Goal: Task Accomplishment & Management: Manage account settings

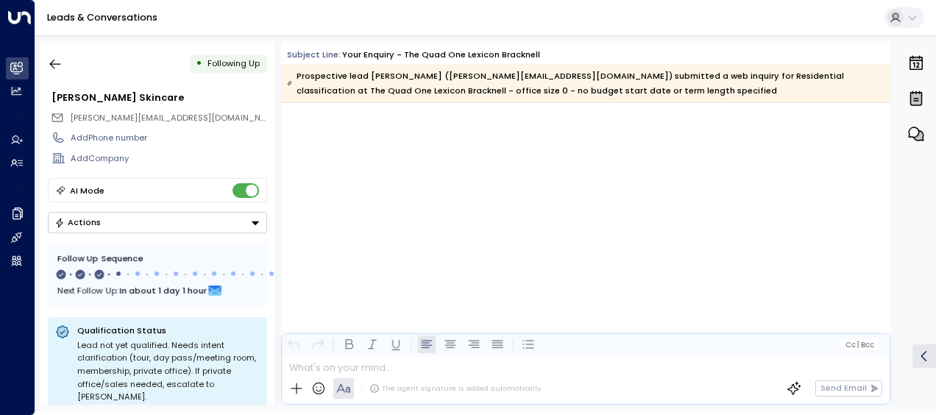
scroll to position [1015, 0]
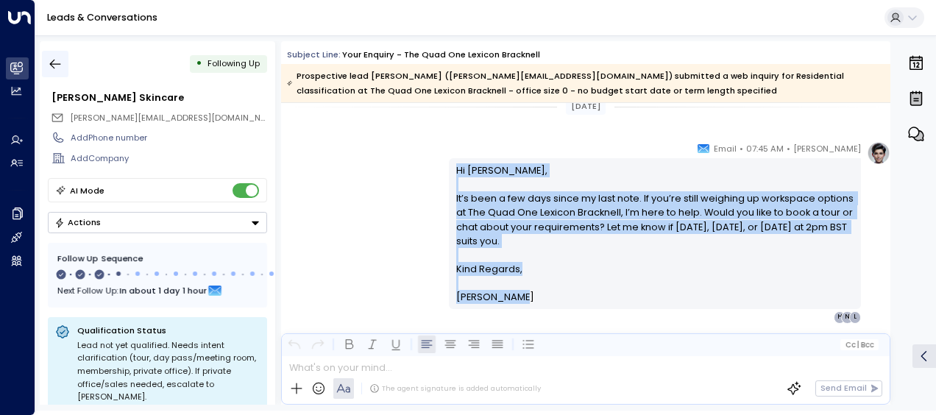
click at [52, 60] on icon "button" at bounding box center [55, 64] width 15 height 15
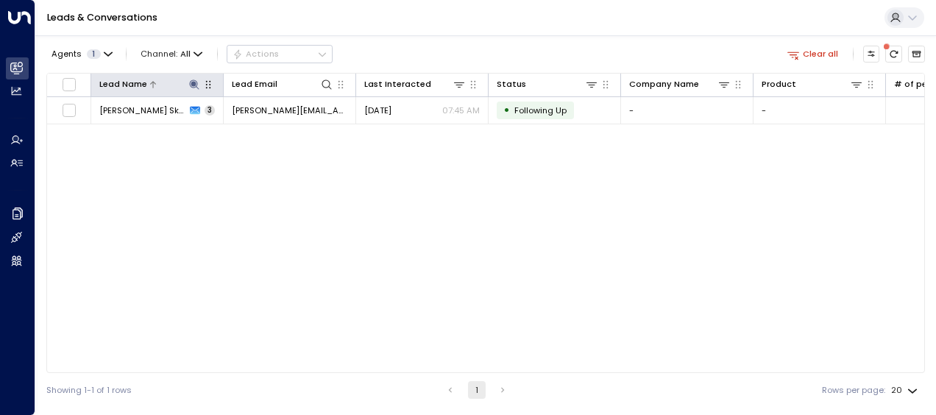
click at [195, 82] on icon at bounding box center [194, 84] width 10 height 10
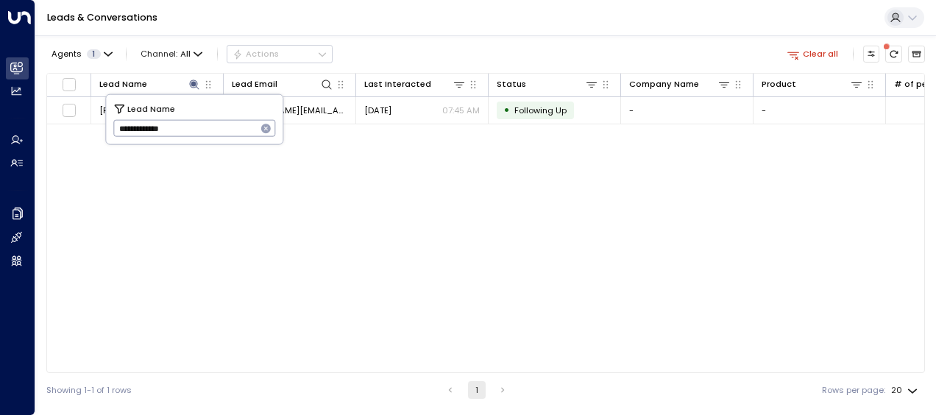
drag, startPoint x: 116, startPoint y: 128, endPoint x: 204, endPoint y: 132, distance: 87.6
click at [204, 132] on input "**********" at bounding box center [184, 128] width 143 height 24
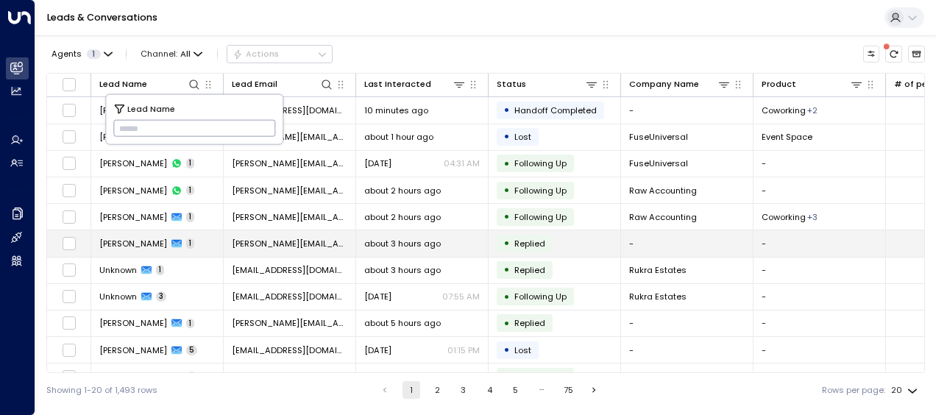
type input "**********"
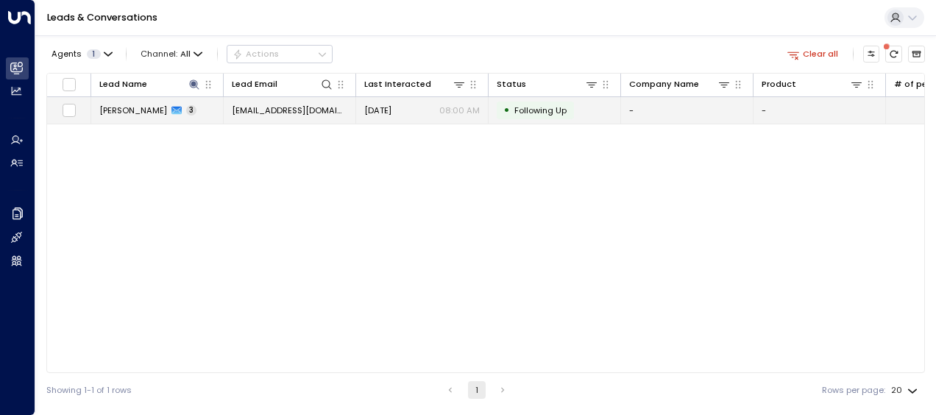
click at [391, 110] on span "[DATE]" at bounding box center [377, 110] width 27 height 12
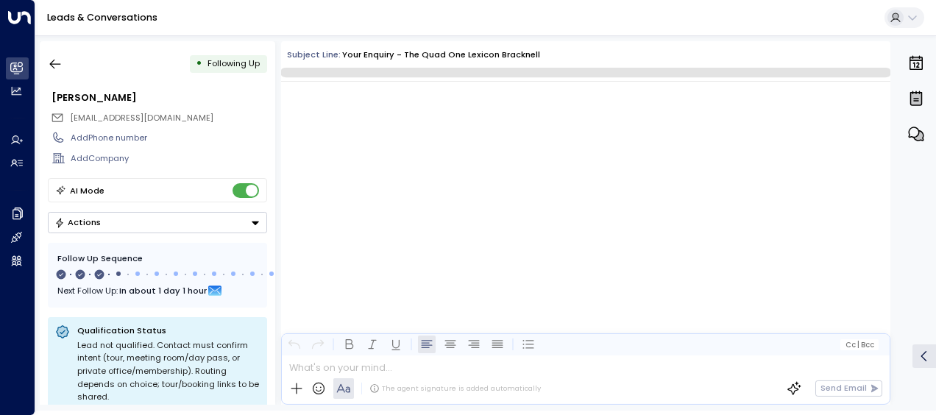
scroll to position [986, 0]
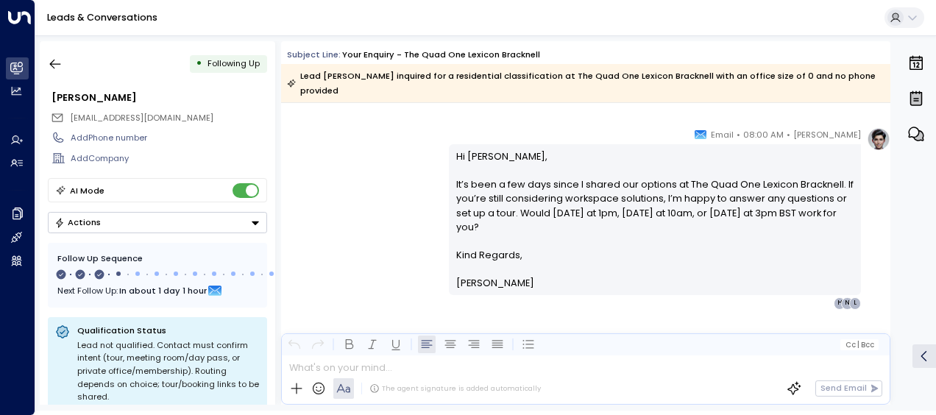
click at [414, 168] on div "[PERSON_NAME] • 08:00 AM • Email Hi [PERSON_NAME], It’s been a few days since I…" at bounding box center [585, 218] width 609 height 182
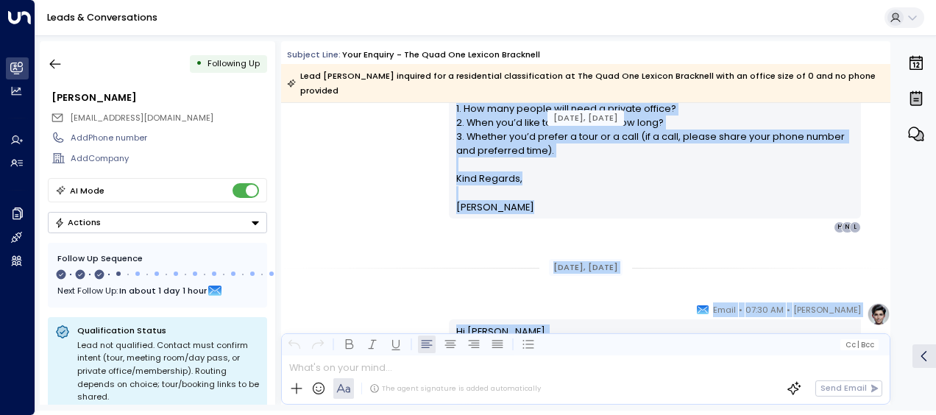
scroll to position [590, 0]
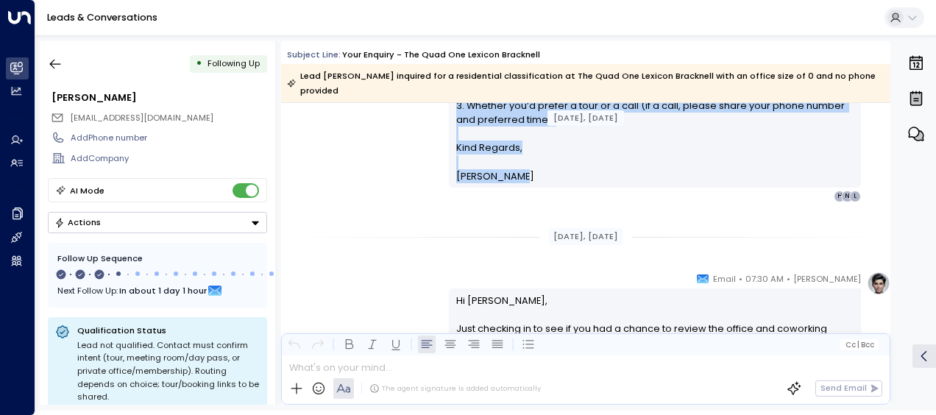
drag, startPoint x: 453, startPoint y: 146, endPoint x: 525, endPoint y: 180, distance: 79.3
drag, startPoint x: 525, startPoint y: 180, endPoint x: 475, endPoint y: 150, distance: 58.0
copy div "Hi [PERSON_NAME], Thanks for your interest in The Quad One Lexicon Bracknell. H…"
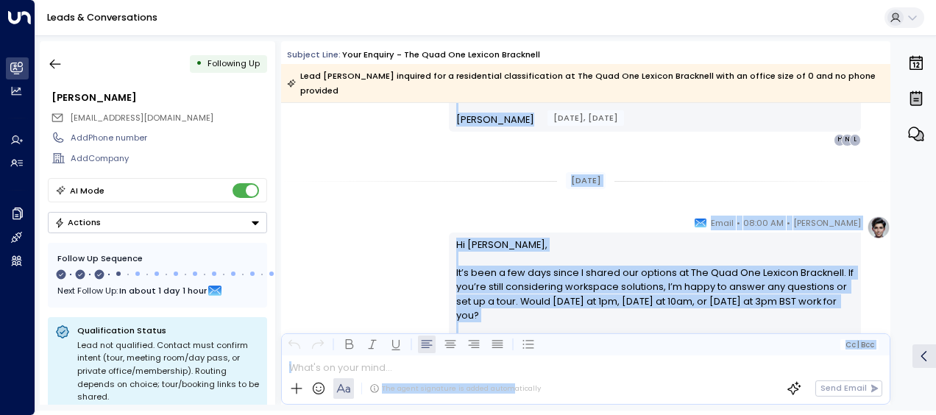
scroll to position [903, 0]
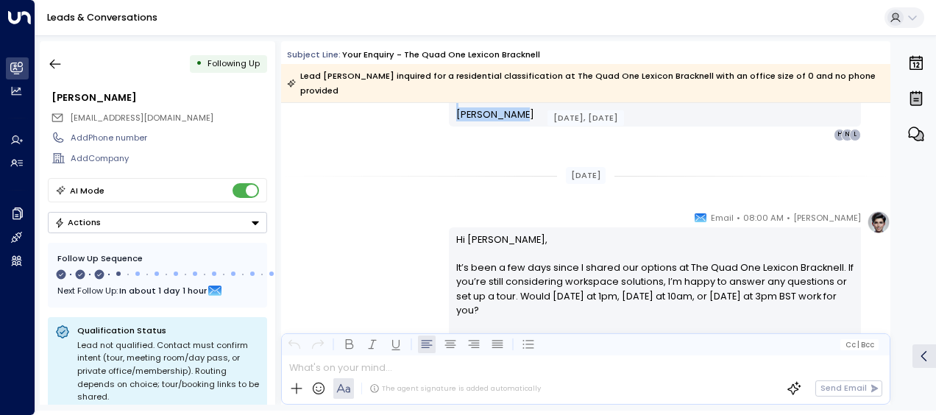
drag, startPoint x: 455, startPoint y: 282, endPoint x: 514, endPoint y: 107, distance: 184.1
click at [514, 107] on div "Hi [PERSON_NAME], Just checking in to see if you had a chance to review the off…" at bounding box center [655, 51] width 412 height 151
drag, startPoint x: 514, startPoint y: 107, endPoint x: 483, endPoint y: 97, distance: 32.6
drag, startPoint x: 483, startPoint y: 97, endPoint x: 424, endPoint y: 130, distance: 67.2
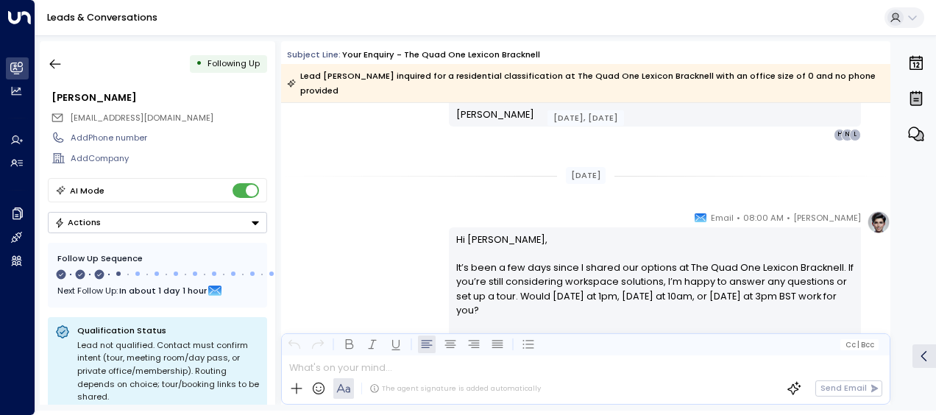
click at [410, 107] on div "[PERSON_NAME] • 07:30 AM • Email Hi [PERSON_NAME], Just checking in to see if y…" at bounding box center [585, 50] width 609 height 182
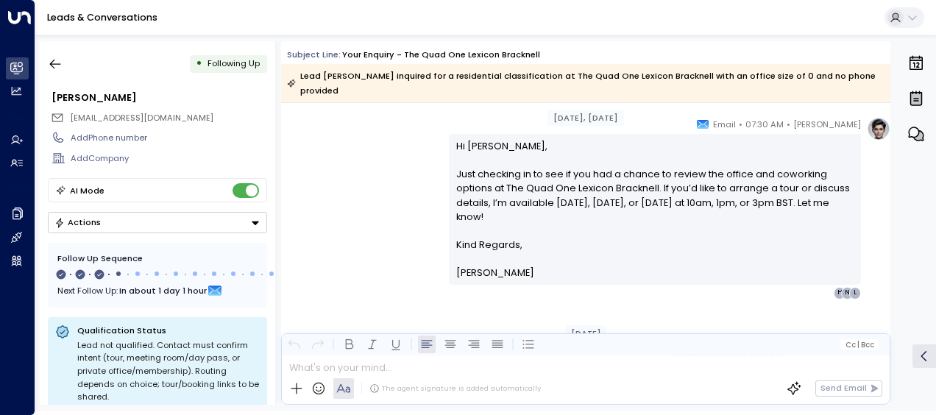
scroll to position [726, 0]
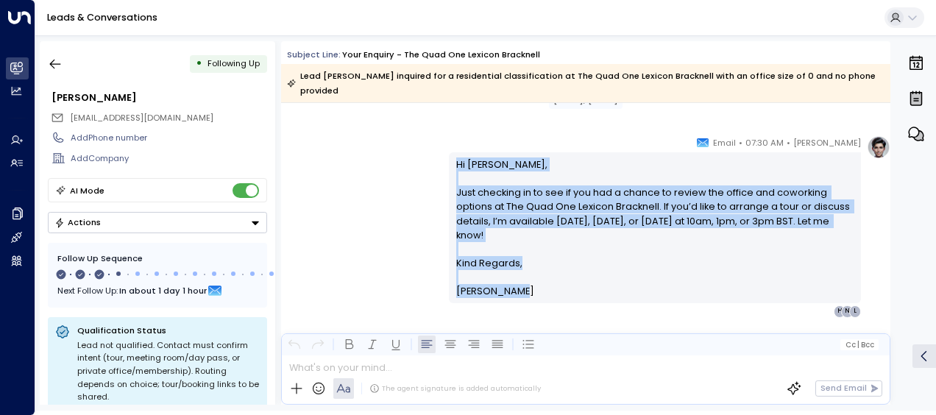
drag, startPoint x: 466, startPoint y: 161, endPoint x: 579, endPoint y: 274, distance: 159.7
click at [579, 274] on div "Hi [PERSON_NAME], Just checking in to see if you had a chance to review the off…" at bounding box center [655, 227] width 398 height 141
drag, startPoint x: 579, startPoint y: 274, endPoint x: 471, endPoint y: 199, distance: 131.2
copy div "Hi [PERSON_NAME], Just checking in to see if you had a chance to review the off…"
click at [400, 159] on div "[PERSON_NAME] • 07:30 AM • Email Hi [PERSON_NAME], Just checking in to see if y…" at bounding box center [585, 226] width 609 height 182
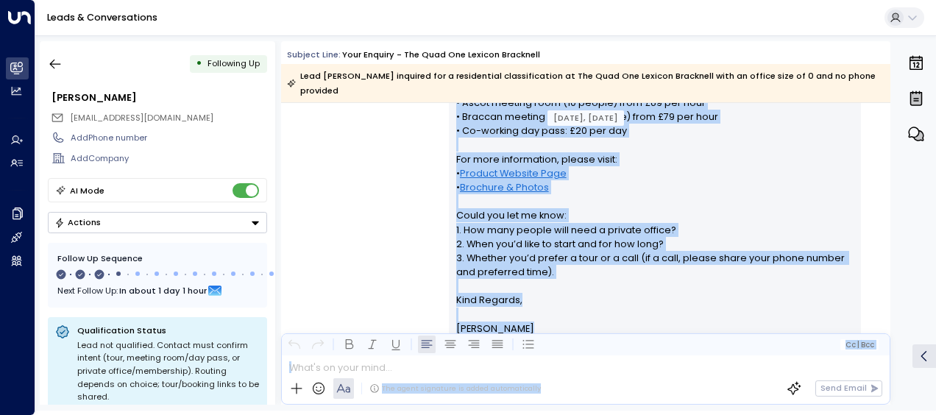
scroll to position [441, 0]
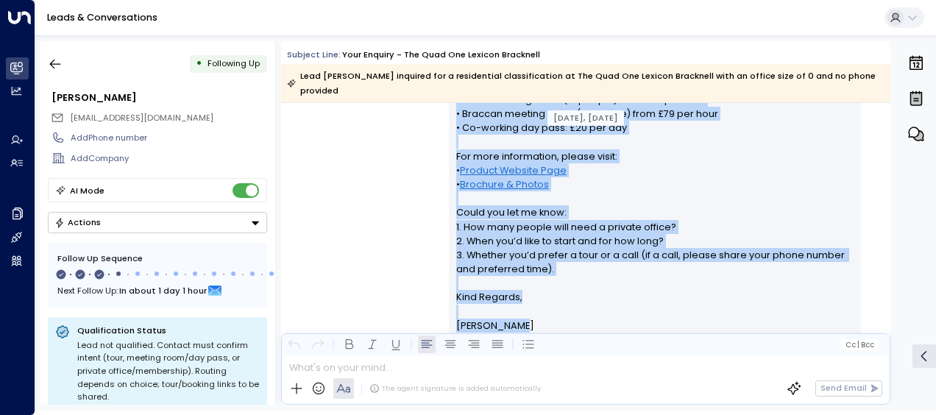
drag, startPoint x: 453, startPoint y: 140, endPoint x: 536, endPoint y: 308, distance: 186.9
click at [536, 308] on div "Hi [PERSON_NAME], Thanks for your interest in The Quad One Lexicon Bracknell. H…" at bounding box center [655, 134] width 398 height 395
drag, startPoint x: 536, startPoint y: 308, endPoint x: 481, endPoint y: 237, distance: 89.2
copy div "Hi [PERSON_NAME], Thanks for your interest in The Quad One Lexicon Bracknell. H…"
click at [380, 206] on div "[PERSON_NAME] • 12:31 PM • Email Hi [PERSON_NAME], Thanks for your interest in …" at bounding box center [585, 133] width 609 height 436
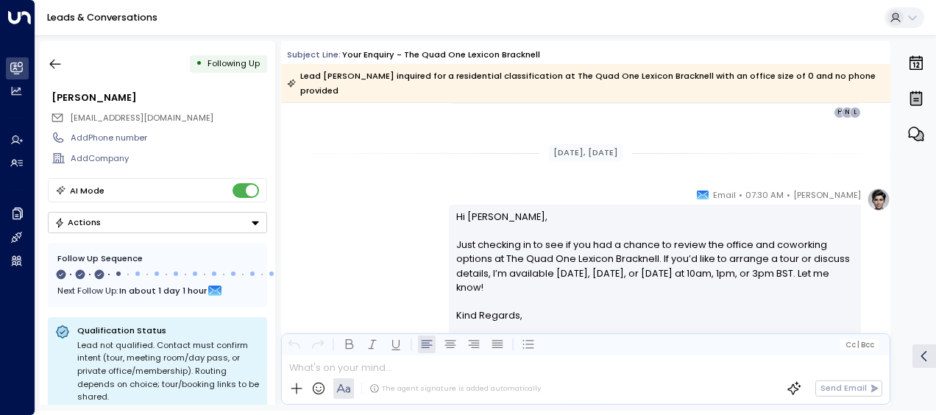
scroll to position [676, 0]
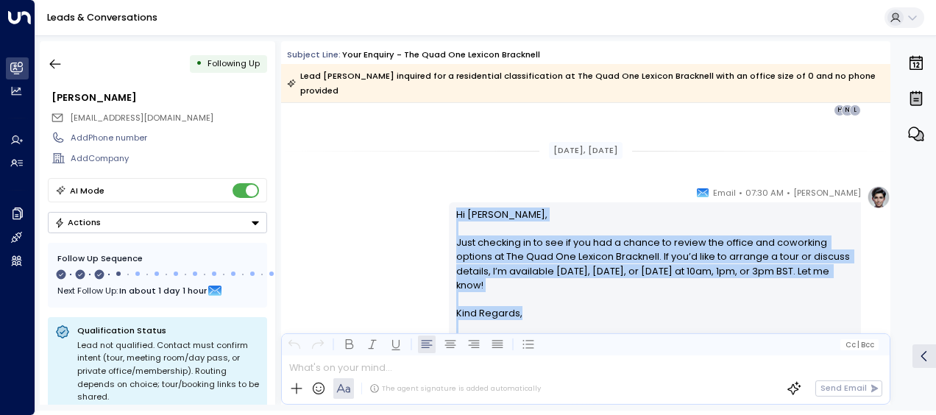
drag, startPoint x: 453, startPoint y: 197, endPoint x: 515, endPoint y: 323, distance: 140.5
click at [515, 323] on div "Hi [PERSON_NAME], Just checking in to see if you had a chance to review the off…" at bounding box center [655, 277] width 398 height 141
drag, startPoint x: 515, startPoint y: 323, endPoint x: 472, endPoint y: 265, distance: 72.1
copy div "Hi [PERSON_NAME], Just checking in to see if you had a chance to review the off…"
click at [379, 248] on div "[PERSON_NAME] • 07:30 AM • Email Hi [PERSON_NAME], Just checking in to see if y…" at bounding box center [585, 276] width 609 height 182
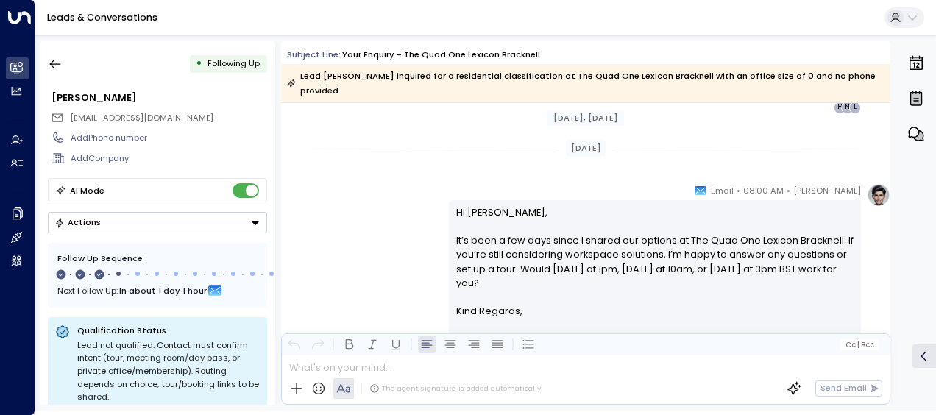
scroll to position [971, 0]
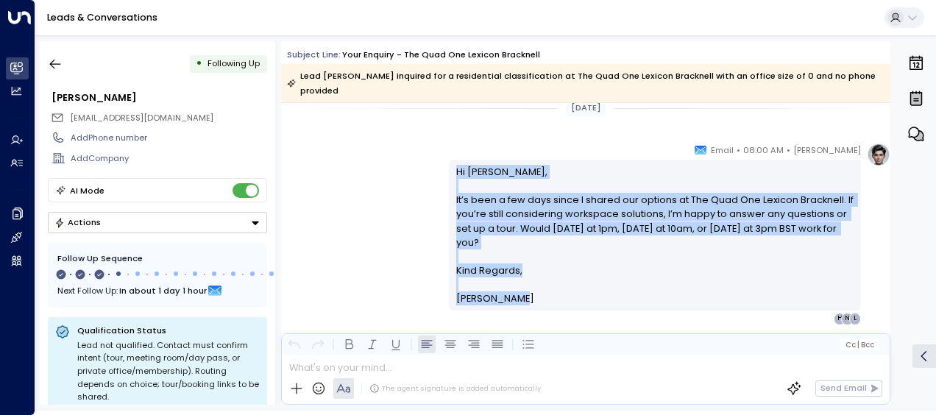
drag, startPoint x: 453, startPoint y: 157, endPoint x: 513, endPoint y: 288, distance: 143.5
click at [513, 288] on div "Hi [PERSON_NAME], It’s been a few days since I shared our options at The Quad O…" at bounding box center [655, 235] width 398 height 141
drag, startPoint x: 513, startPoint y: 288, endPoint x: 469, endPoint y: 216, distance: 83.5
copy div "Hi [PERSON_NAME], It’s been a few days since I shared our options at The Quad O…"
click at [54, 65] on icon "button" at bounding box center [55, 64] width 15 height 15
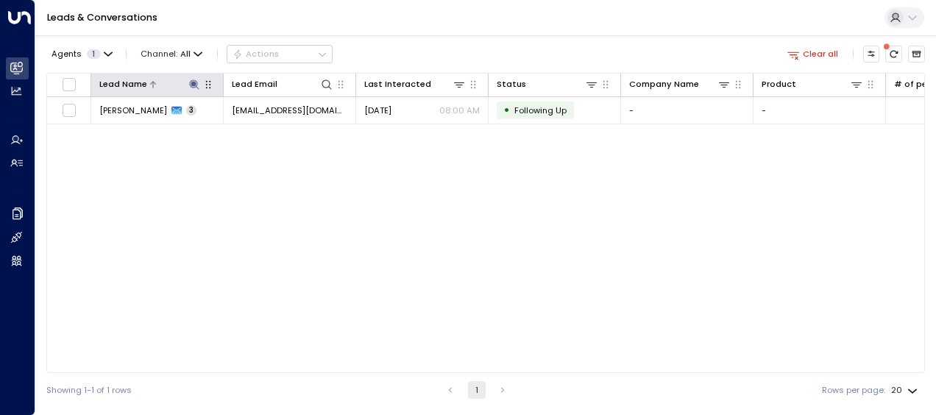
click at [196, 84] on icon at bounding box center [194, 84] width 10 height 10
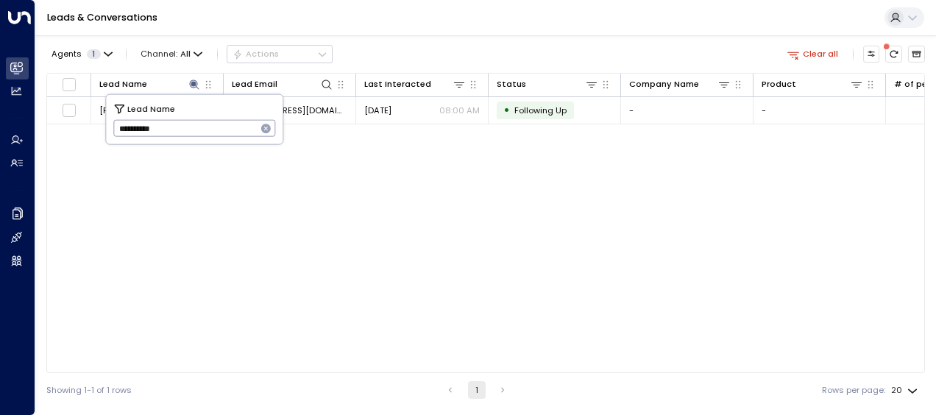
drag, startPoint x: 120, startPoint y: 130, endPoint x: 213, endPoint y: 141, distance: 94.1
click at [213, 141] on div "**********" at bounding box center [194, 119] width 177 height 49
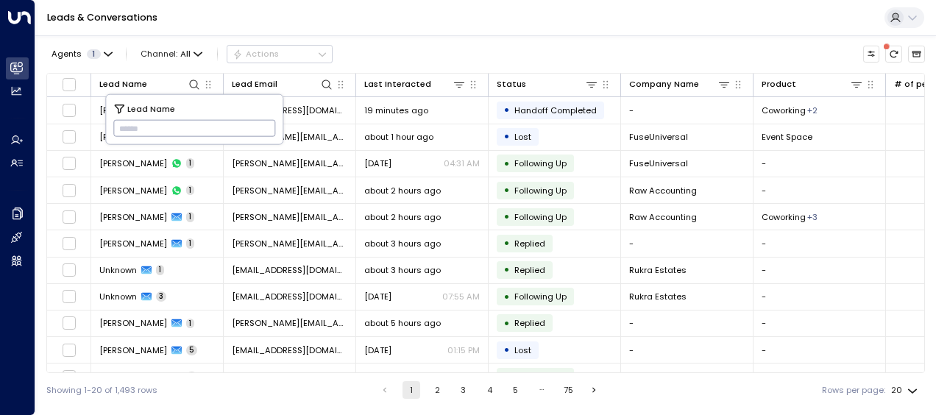
click at [121, 123] on input "text" at bounding box center [194, 128] width 163 height 24
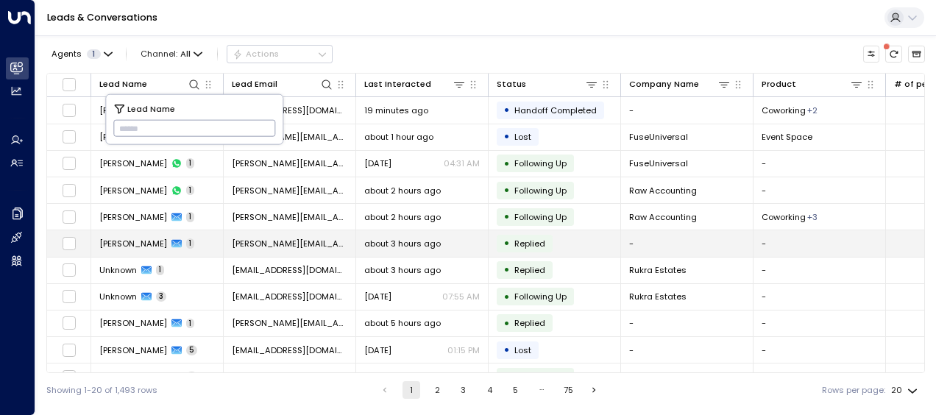
type input "**********"
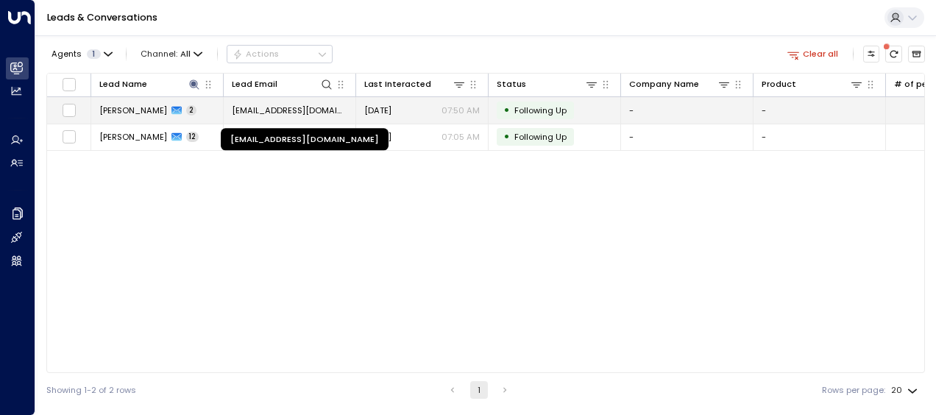
click at [330, 107] on span "[EMAIL_ADDRESS][DOMAIN_NAME]" at bounding box center [290, 110] width 116 height 12
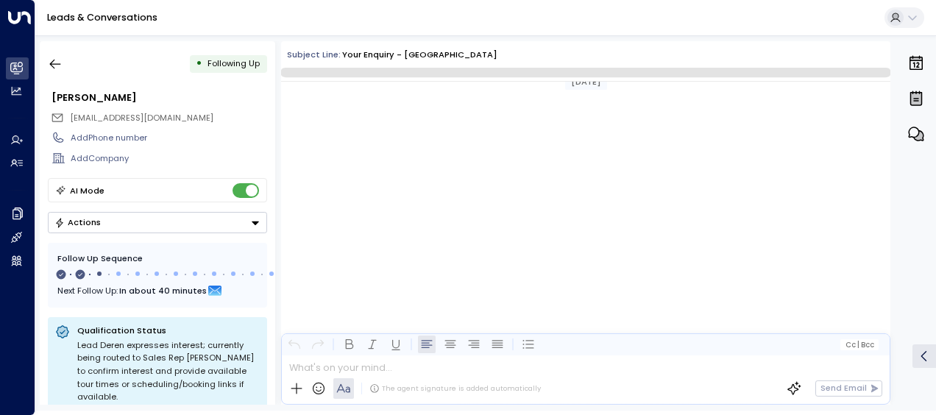
scroll to position [876, 0]
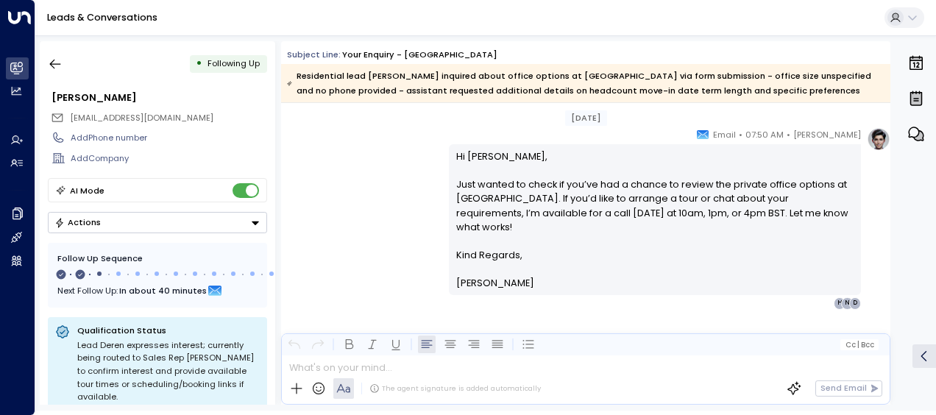
click at [358, 159] on div "[PERSON_NAME] • 07:50 AM • Email Hi [PERSON_NAME], Just wanted to check if you’…" at bounding box center [585, 218] width 609 height 182
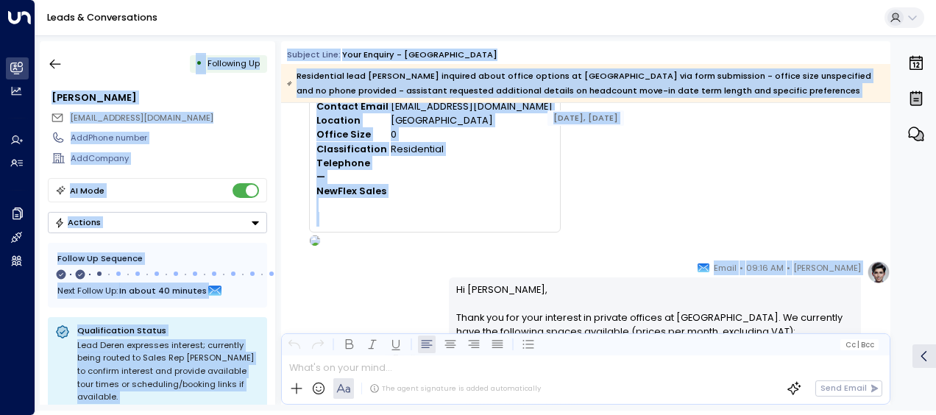
scroll to position [0, 0]
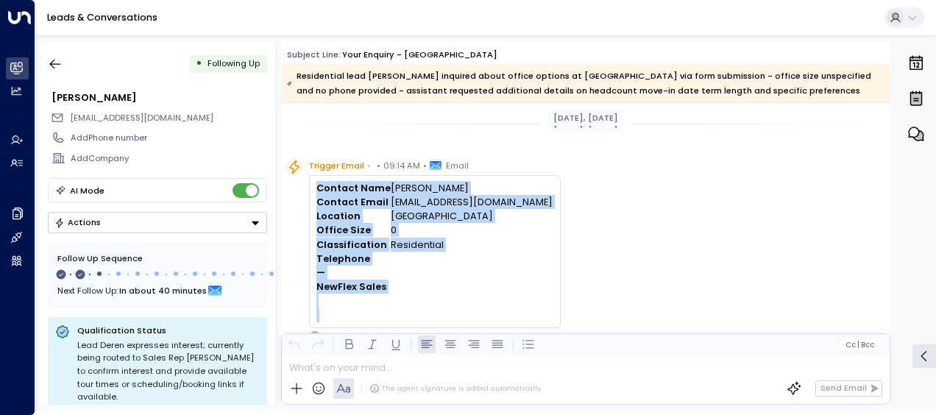
drag, startPoint x: 454, startPoint y: 158, endPoint x: 574, endPoint y: 233, distance: 141.1
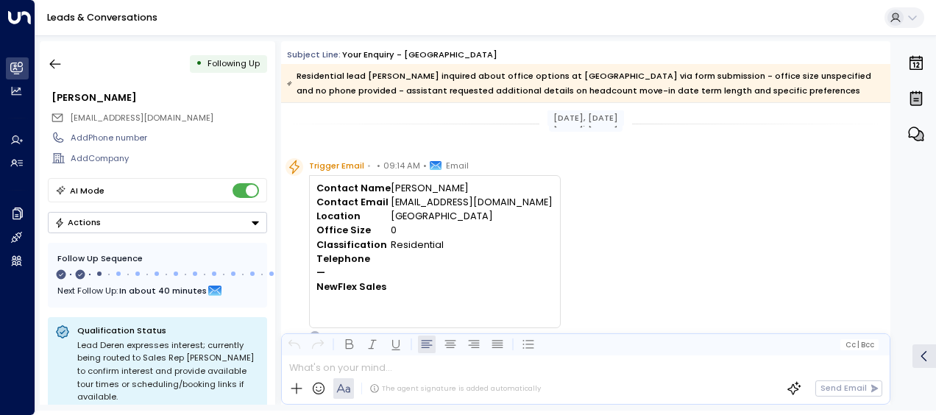
click at [573, 233] on div "Trigger Email • • 09:14 AM • Email Contact Name [PERSON_NAME] Contact Email [EM…" at bounding box center [587, 250] width 605 height 184
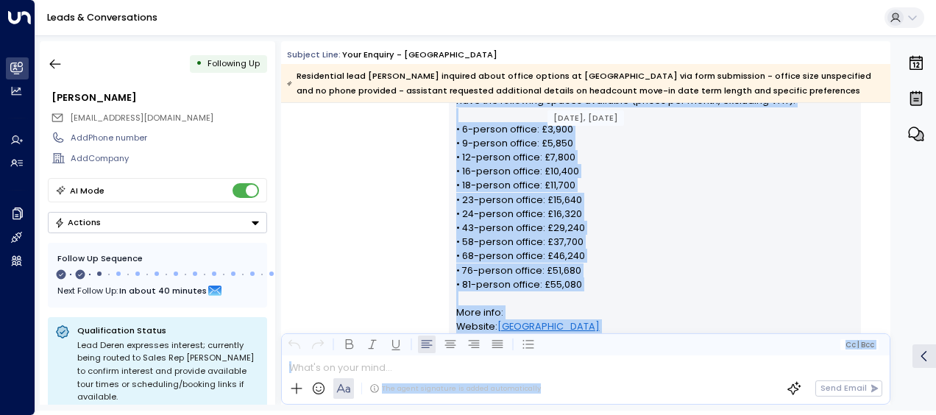
scroll to position [381, 0]
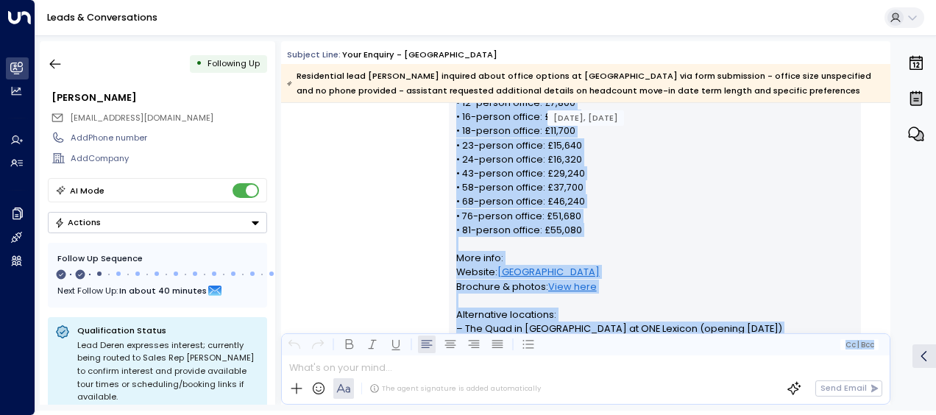
drag, startPoint x: 453, startPoint y: 205, endPoint x: 557, endPoint y: 369, distance: 194.1
click at [557, 369] on div "Subject Line: Your enquiry - [GEOGRAPHIC_DATA] Residential lead [PERSON_NAME] i…" at bounding box center [585, 222] width 609 height 363
copy div "Lo Ipsum, Dolor sit ame cons adipisci el seddoei tempori ut Laboree Dol Magnaal…"
click at [328, 237] on div "[PERSON_NAME] • 09:16 AM • Email Hi [PERSON_NAME], Thank you for your interest …" at bounding box center [585, 264] width 609 height 578
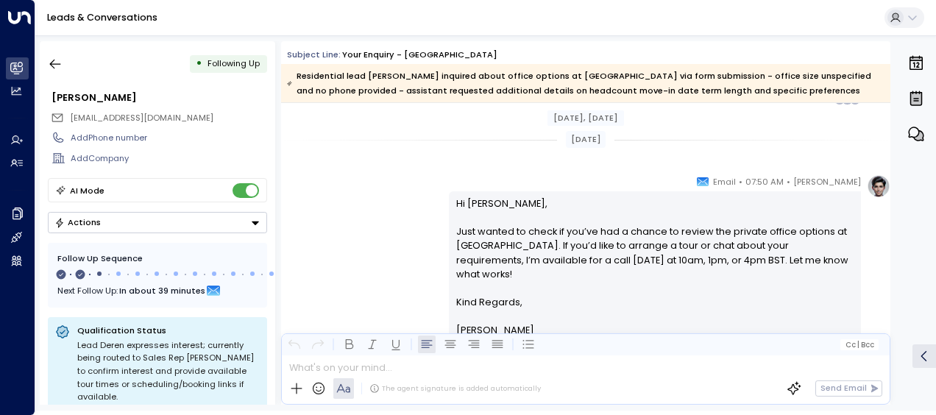
scroll to position [852, 0]
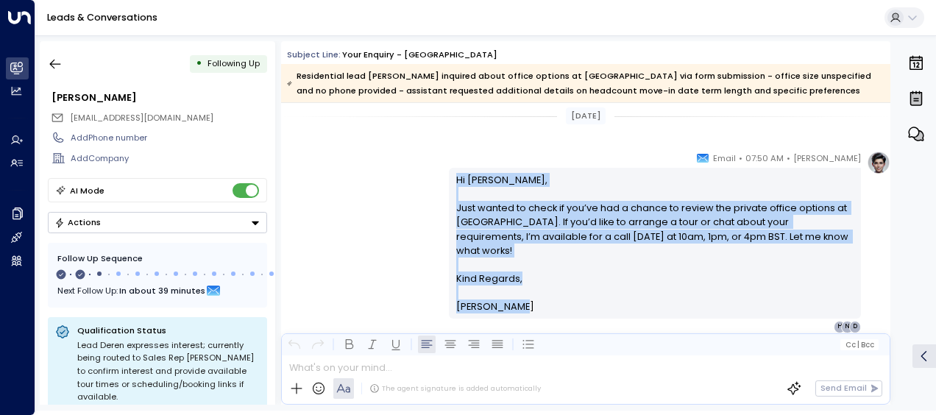
drag, startPoint x: 453, startPoint y: 177, endPoint x: 522, endPoint y: 308, distance: 147.1
click at [522, 308] on div "Hi [PERSON_NAME], Just wanted to check if you’ve had a chance to review the pri…" at bounding box center [655, 243] width 398 height 141
drag, startPoint x: 522, startPoint y: 308, endPoint x: 478, endPoint y: 244, distance: 77.3
copy div "Hi [PERSON_NAME], Just wanted to check if you’ve had a chance to review the pri…"
click at [389, 247] on div "[PERSON_NAME] • 07:50 AM • Email Hi [PERSON_NAME], Just wanted to check if you’…" at bounding box center [585, 242] width 609 height 182
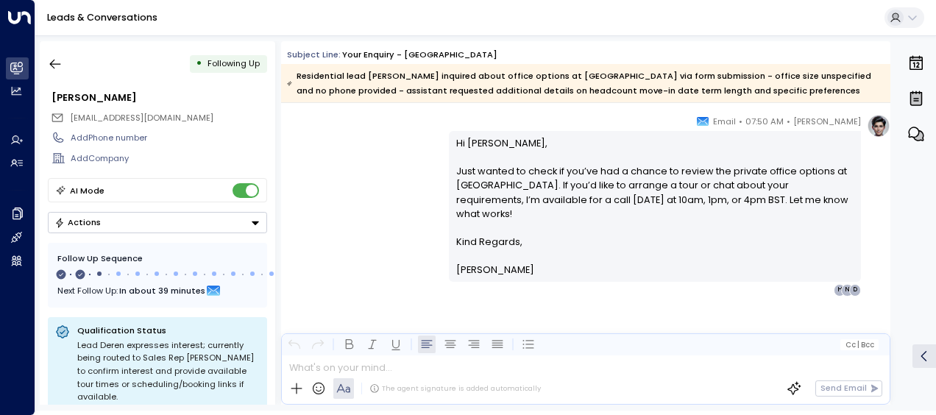
scroll to position [898, 0]
